Goal: Check status: Check status

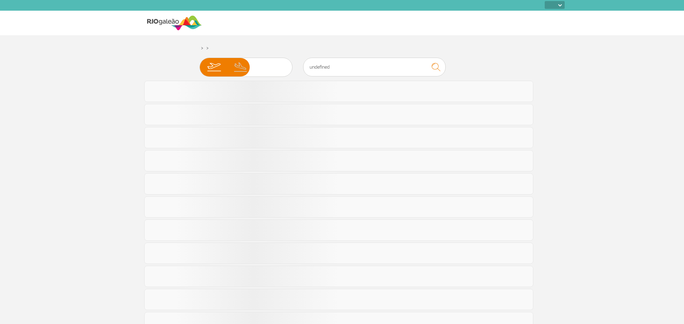
select select
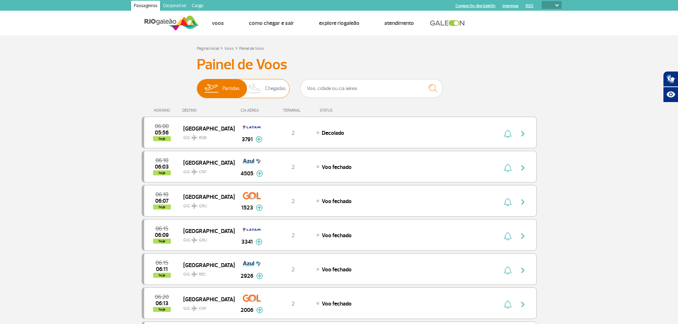
click at [273, 87] on span "Chegadas" at bounding box center [275, 88] width 21 height 19
click at [197, 85] on input "Partidas Chegadas" at bounding box center [197, 85] width 0 height 0
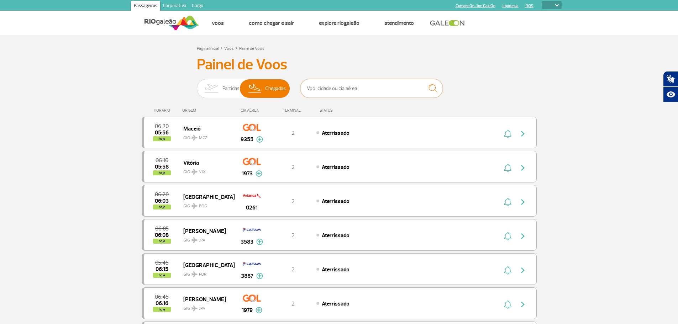
click at [318, 88] on input "text" at bounding box center [372, 88] width 142 height 19
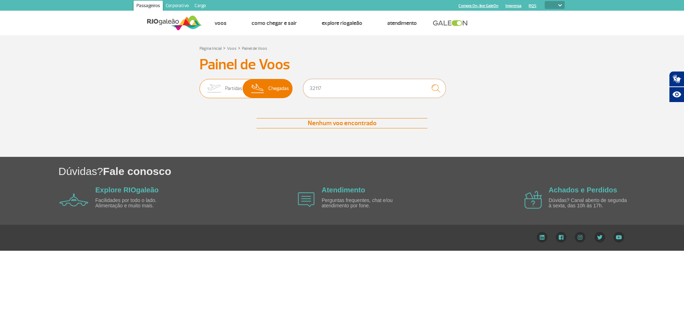
type input "32117"
click at [279, 86] on span "Chegadas" at bounding box center [278, 88] width 21 height 19
click at [199, 85] on input "Partidas Chegadas" at bounding box center [199, 85] width 0 height 0
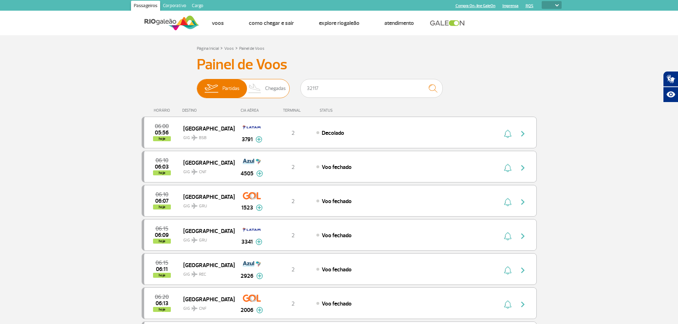
click at [268, 87] on span "Chegadas" at bounding box center [275, 88] width 21 height 19
click at [197, 85] on input "Partidas Chegadas" at bounding box center [197, 85] width 0 height 0
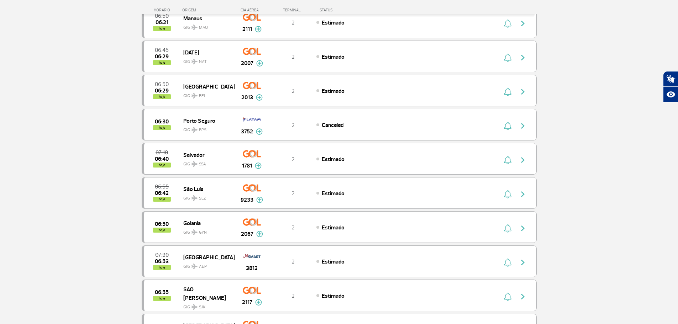
scroll to position [392, 0]
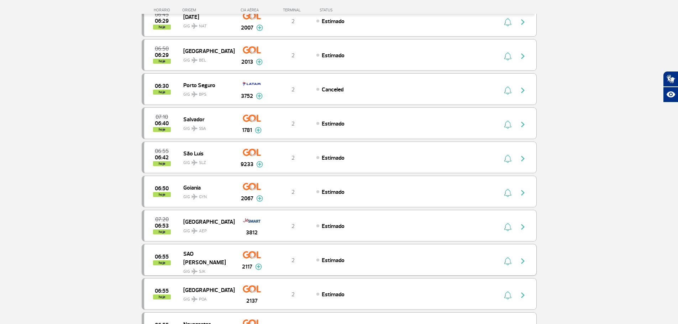
click at [524, 258] on img "button" at bounding box center [523, 261] width 9 height 9
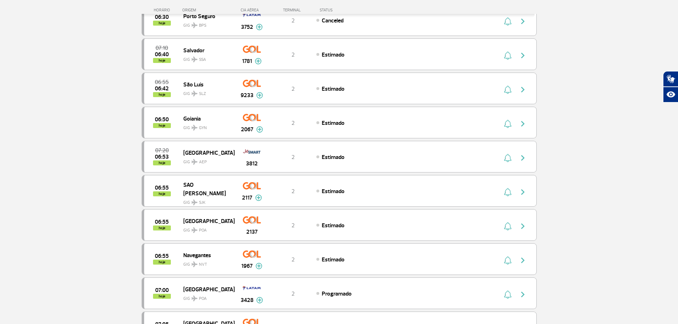
scroll to position [463, 0]
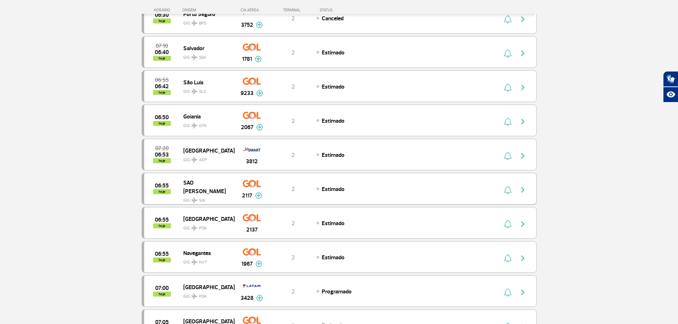
click at [255, 190] on div "2117" at bounding box center [251, 189] width 35 height 22
click at [523, 191] on img "button" at bounding box center [523, 190] width 9 height 9
click at [507, 194] on img "button" at bounding box center [507, 190] width 7 height 9
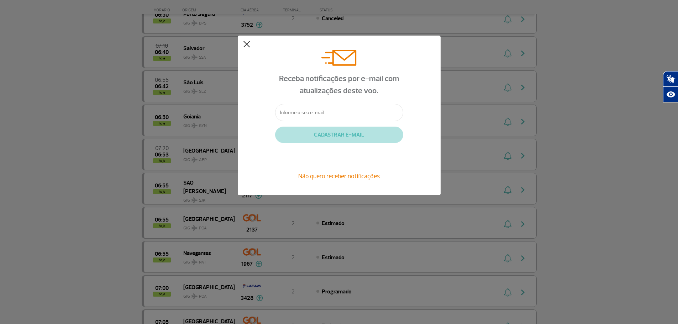
drag, startPoint x: 249, startPoint y: 44, endPoint x: 245, endPoint y: 66, distance: 22.4
click at [249, 43] on button at bounding box center [246, 44] width 7 height 7
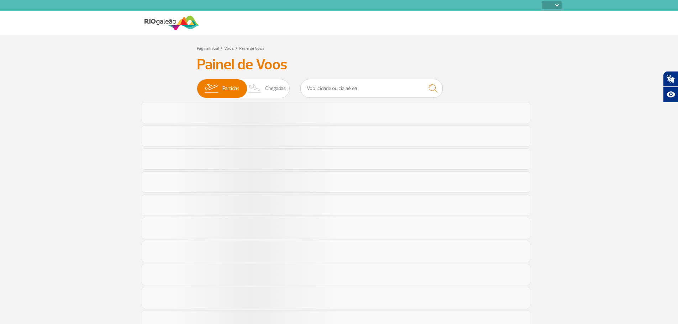
select select
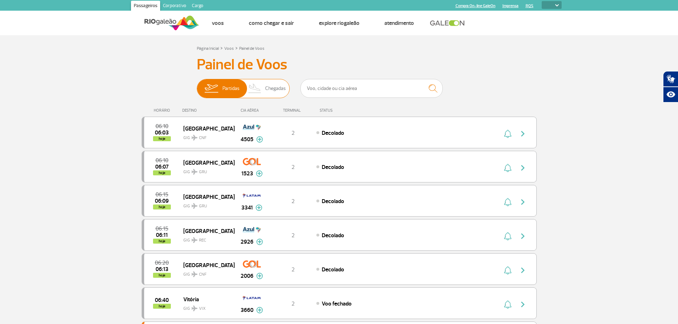
click at [273, 87] on span "Chegadas" at bounding box center [275, 88] width 21 height 19
click at [197, 85] on input "Partidas Chegadas" at bounding box center [197, 85] width 0 height 0
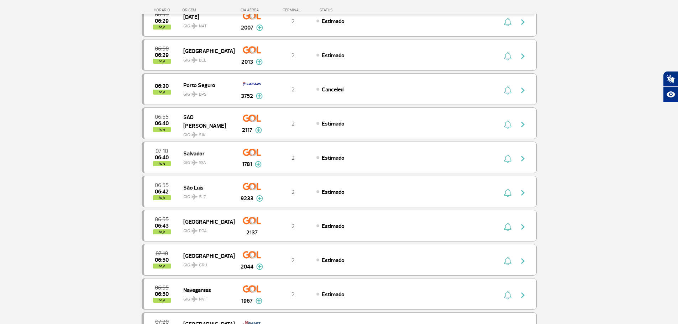
scroll to position [320, 0]
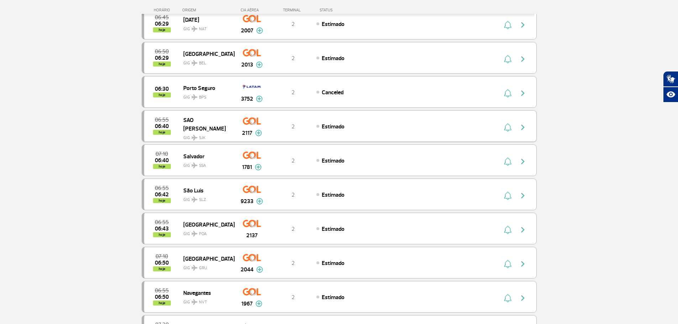
click at [258, 134] on img at bounding box center [258, 133] width 7 height 6
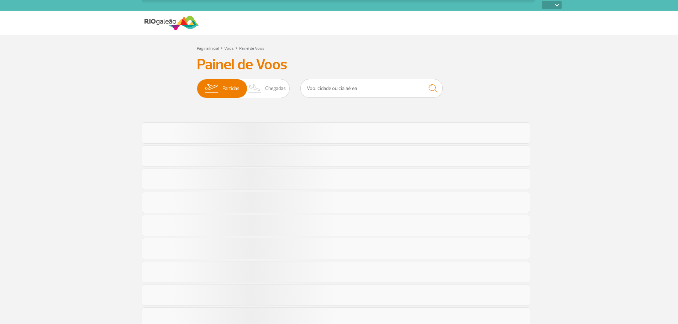
select select
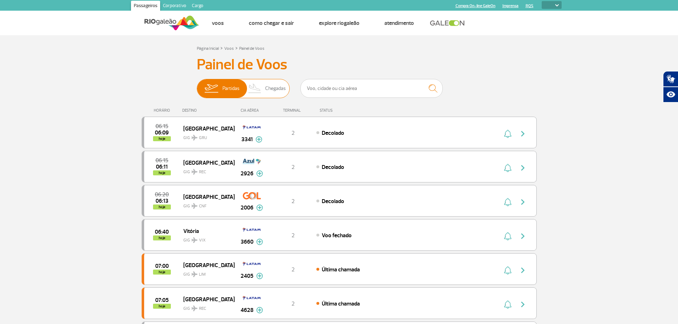
click at [274, 87] on span "Chegadas" at bounding box center [275, 88] width 21 height 19
click at [197, 85] on input "Partidas Chegadas" at bounding box center [197, 85] width 0 height 0
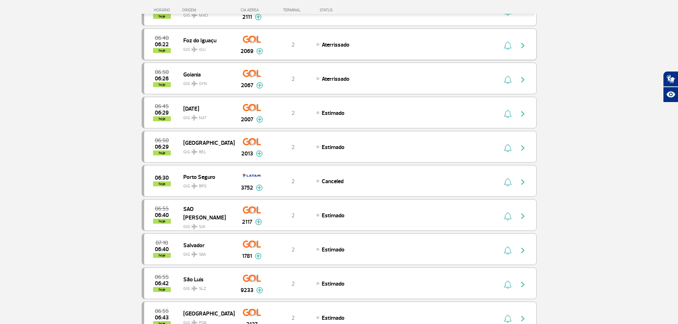
scroll to position [214, 0]
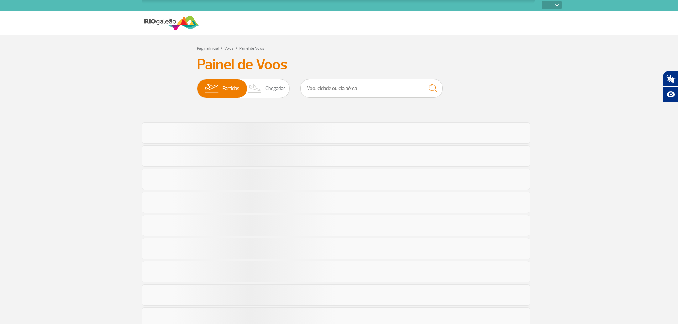
select select
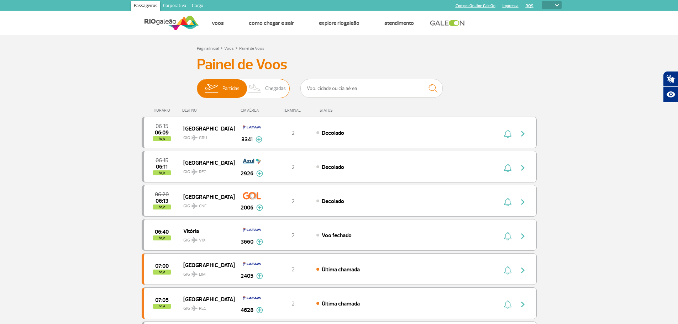
click at [274, 89] on span "Chegadas" at bounding box center [275, 88] width 21 height 19
click at [197, 85] on input "Partidas Chegadas" at bounding box center [197, 85] width 0 height 0
select select
click at [270, 89] on span "Chegadas" at bounding box center [275, 88] width 21 height 19
click at [197, 85] on input "Partidas Chegadas" at bounding box center [197, 85] width 0 height 0
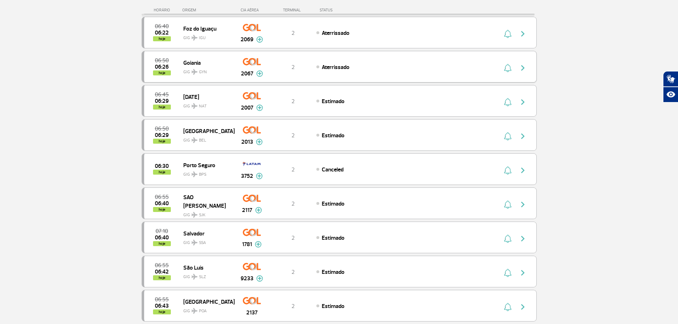
scroll to position [214, 0]
